Goal: Participate in discussion

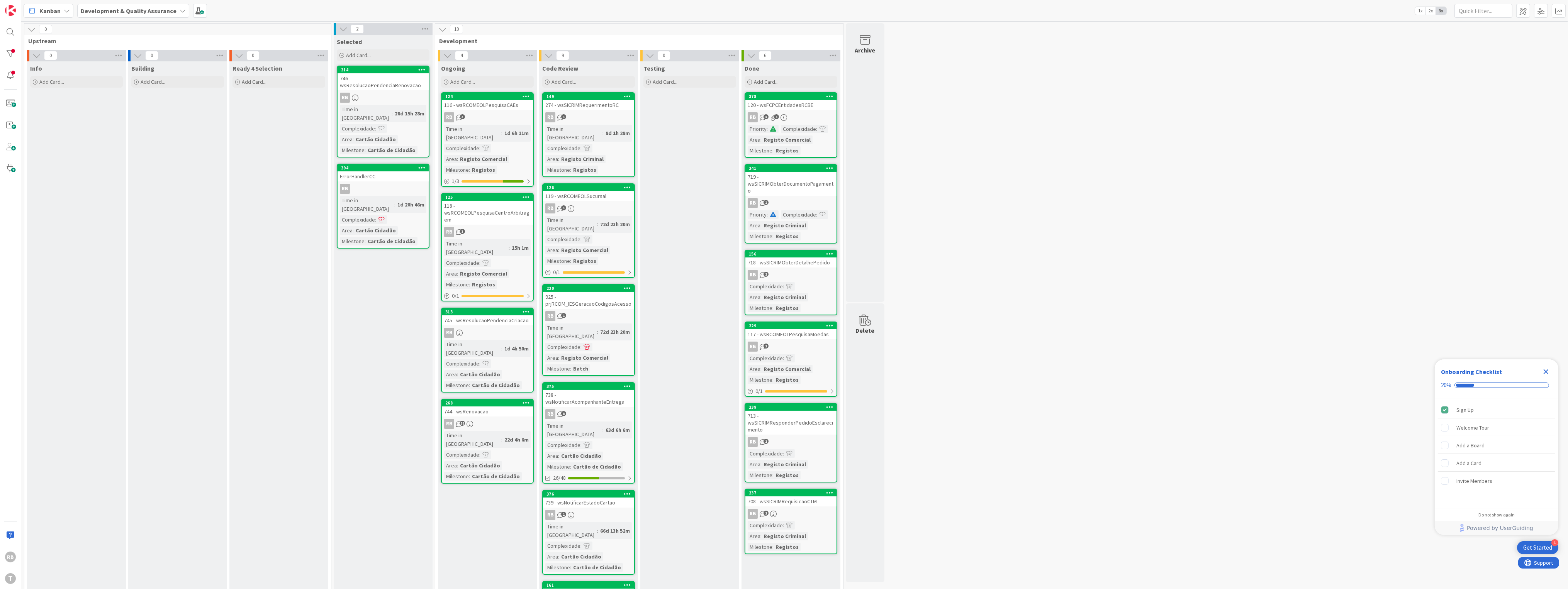
click at [491, 134] on div "Time in Column : 1d 6h 11m Complexidade : Area : Registo Comercial Milestone : …" at bounding box center [487, 149] width 86 height 50
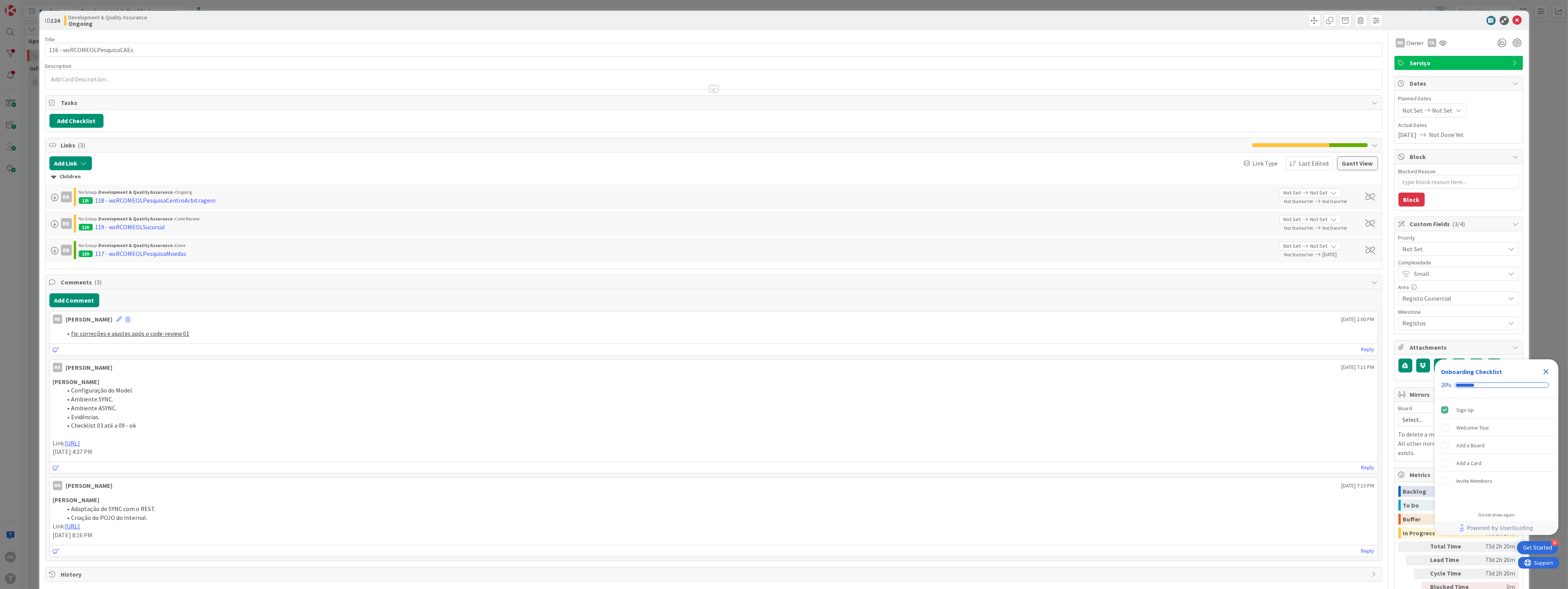
type textarea "x"
click at [71, 299] on button "Add Comment" at bounding box center [74, 300] width 50 height 14
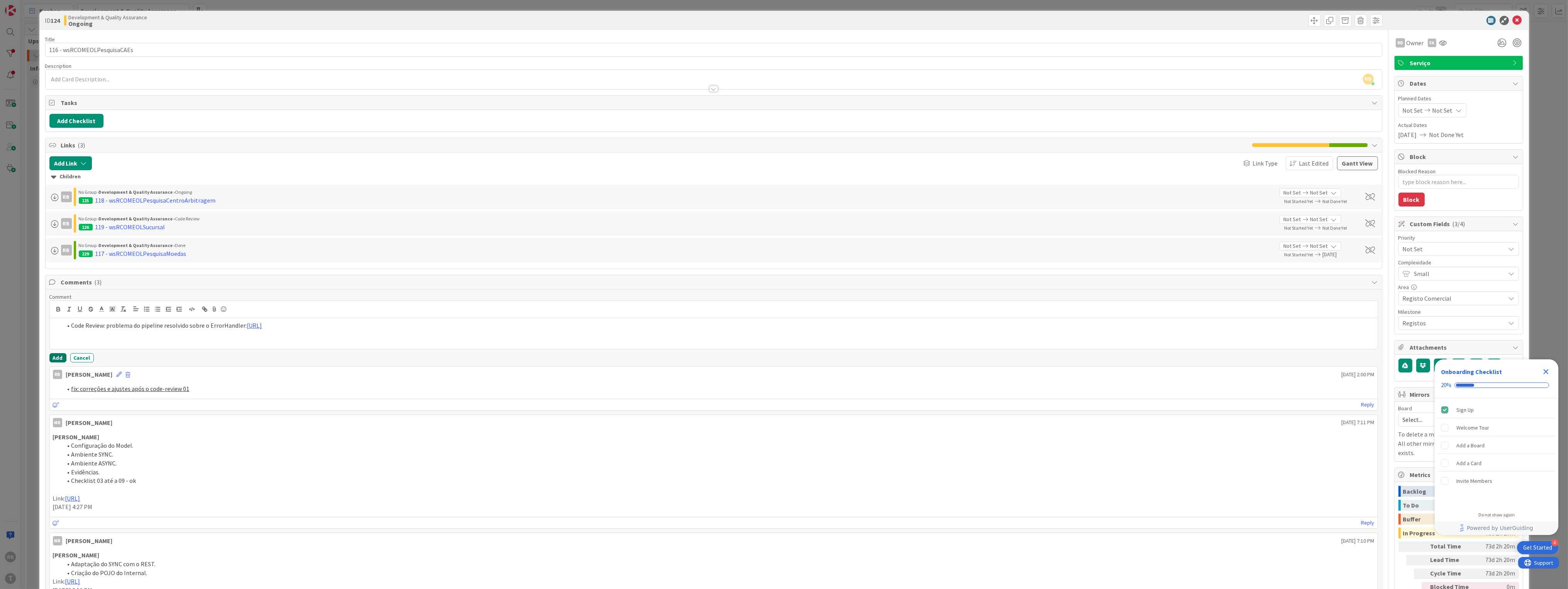
click at [53, 356] on button "Add" at bounding box center [58, 358] width 17 height 9
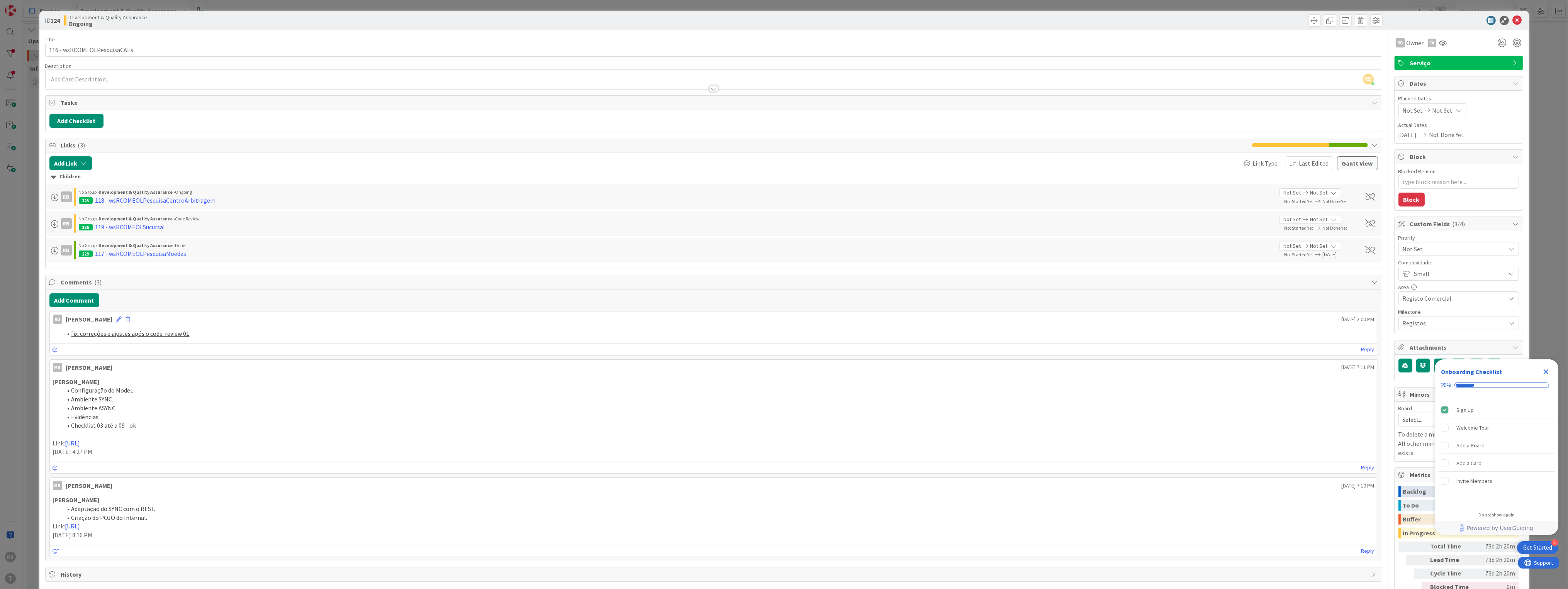
type textarea "x"
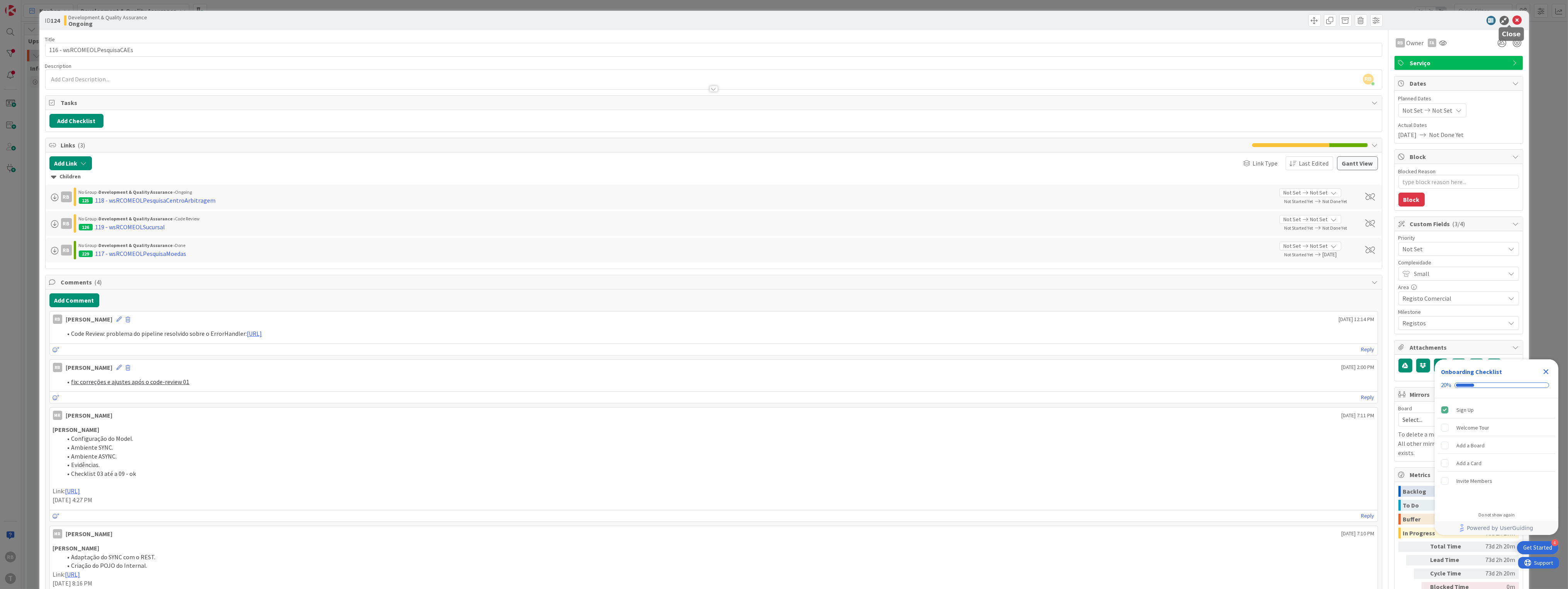
click at [1513, 19] on icon at bounding box center [1518, 20] width 9 height 9
